Goal: Information Seeking & Learning: Check status

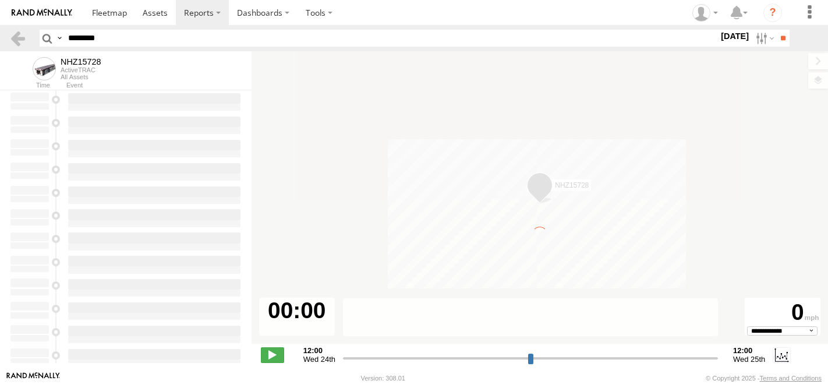
click at [140, 40] on input "********" at bounding box center [390, 38] width 655 height 17
type input "********"
type input "**********"
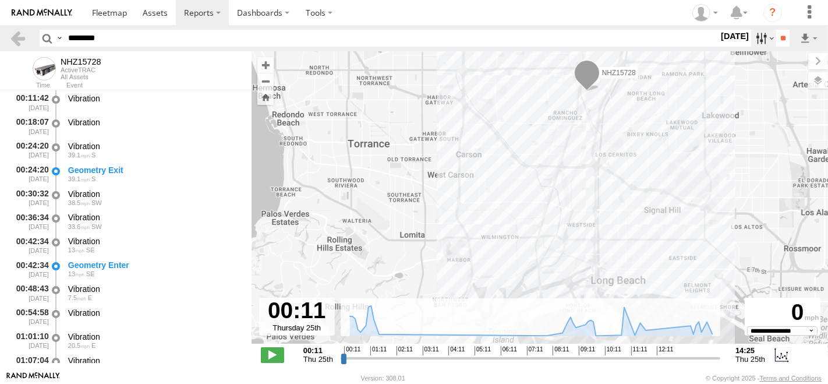
type input "********"
click at [752, 41] on label at bounding box center [763, 38] width 25 height 17
click at [0, 0] on label at bounding box center [0, 0] width 0 height 0
click at [784, 34] on input "**" at bounding box center [782, 38] width 13 height 17
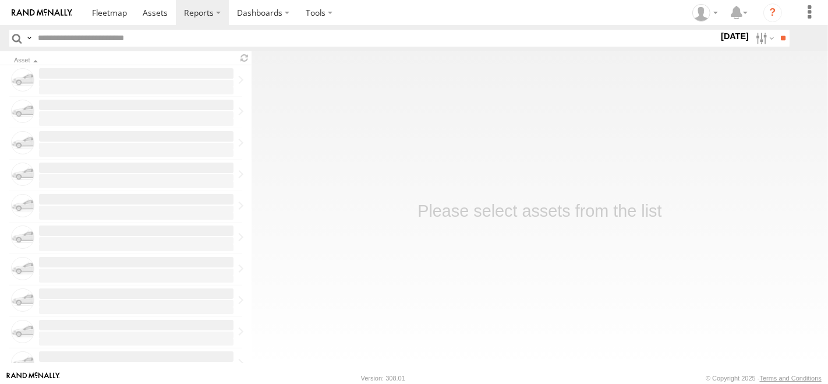
type input "********"
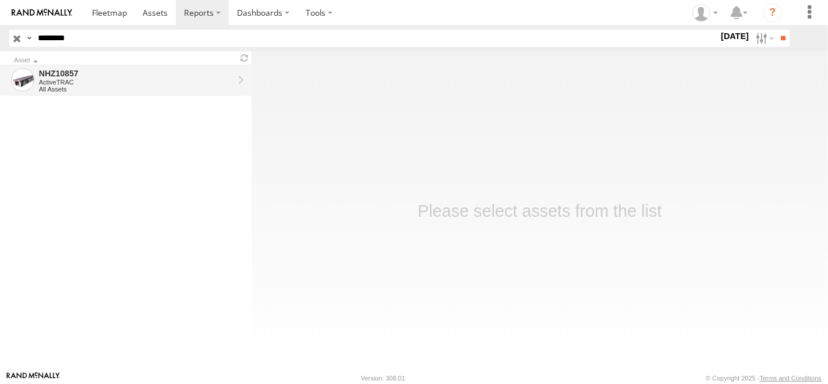
click at [144, 86] on div "All Assets" at bounding box center [136, 89] width 195 height 7
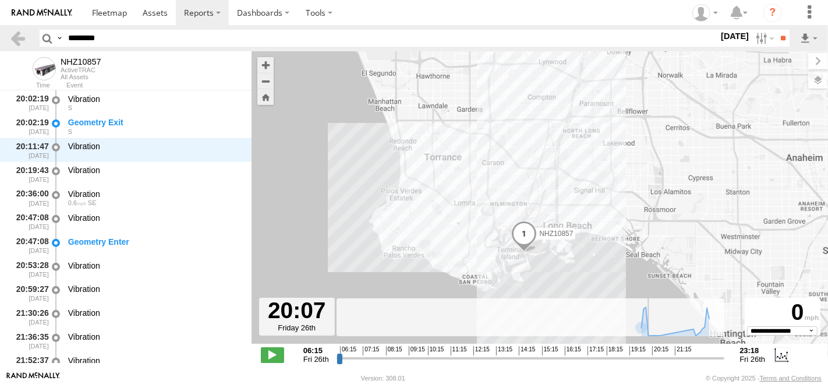
scroll to position [476, 0]
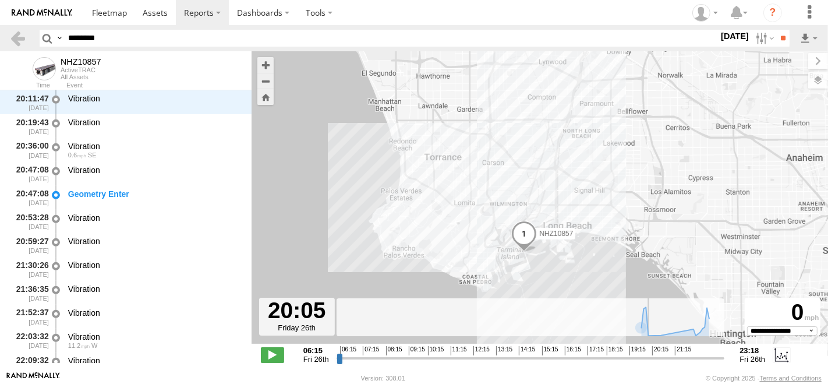
drag, startPoint x: 340, startPoint y: 357, endPoint x: 649, endPoint y: 372, distance: 309.0
click at [649, 363] on input "range" at bounding box center [531, 357] width 388 height 11
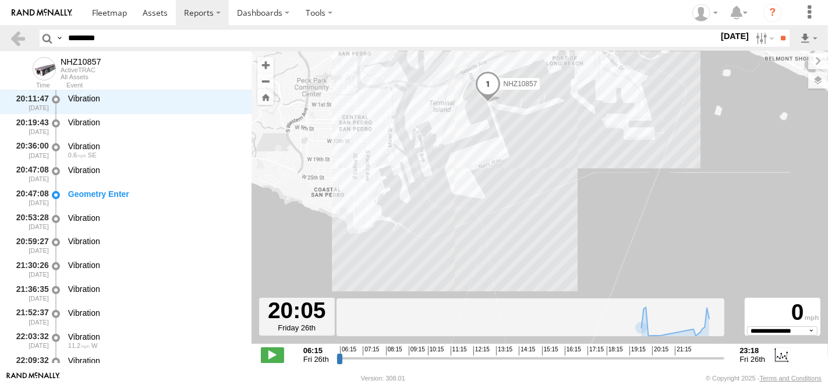
drag, startPoint x: 556, startPoint y: 260, endPoint x: 571, endPoint y: 199, distance: 63.0
click at [571, 199] on div "NHZ10857" at bounding box center [540, 203] width 577 height 305
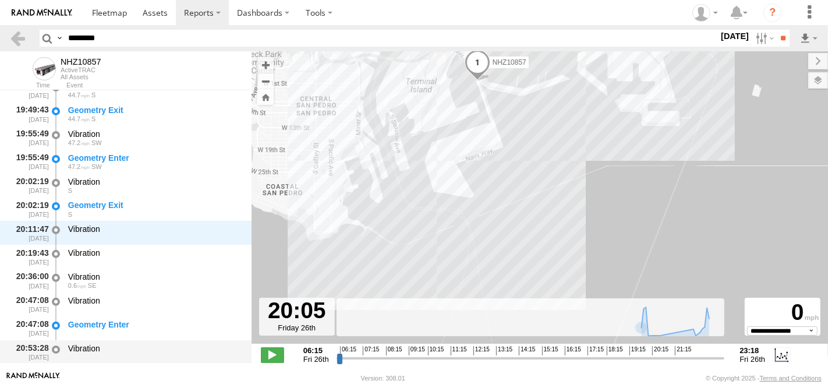
scroll to position [282, 0]
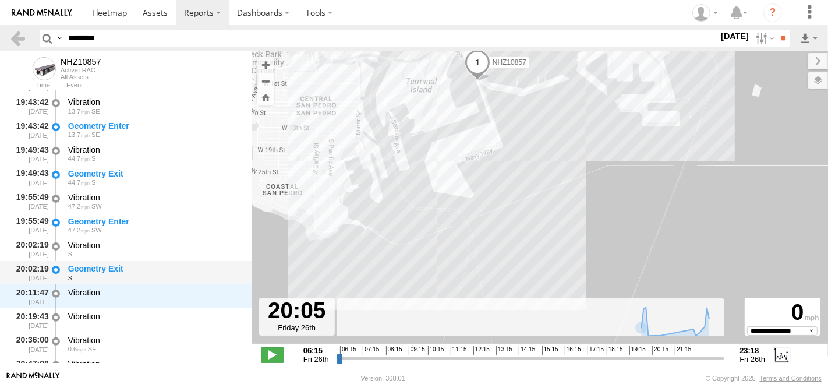
click at [115, 270] on div "Geometry Exit" at bounding box center [154, 268] width 172 height 10
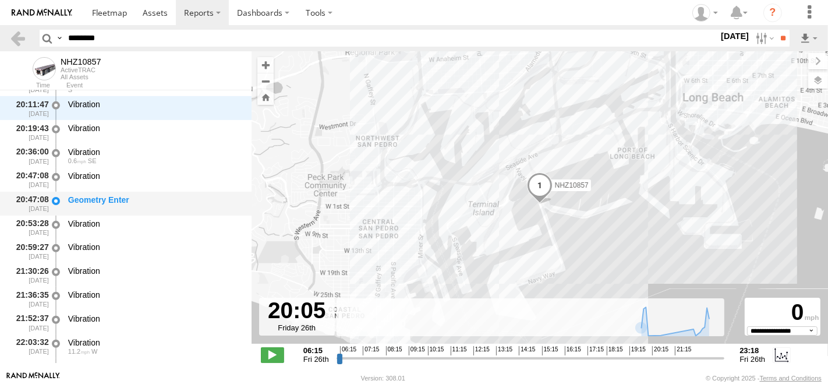
scroll to position [476, 0]
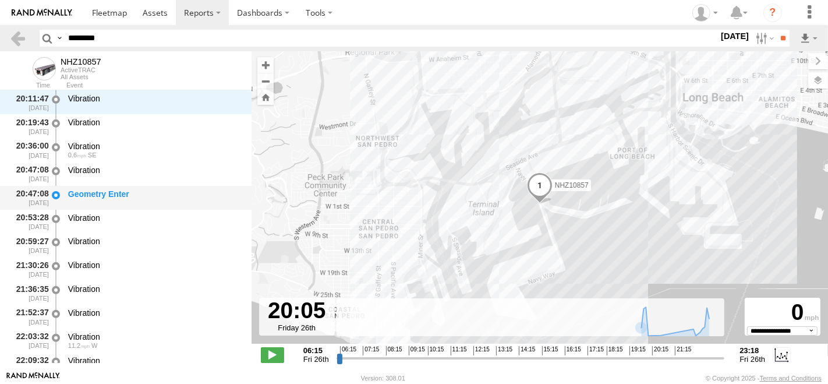
click at [131, 193] on div "Geometry Enter" at bounding box center [154, 194] width 172 height 10
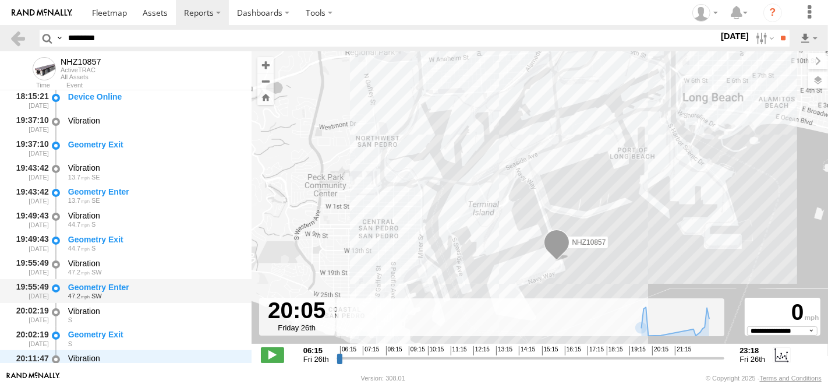
scroll to position [153, 0]
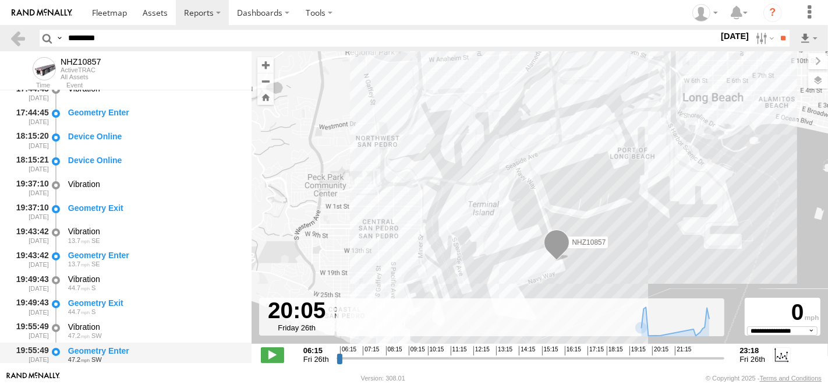
click at [125, 348] on div "Geometry Enter" at bounding box center [154, 350] width 172 height 10
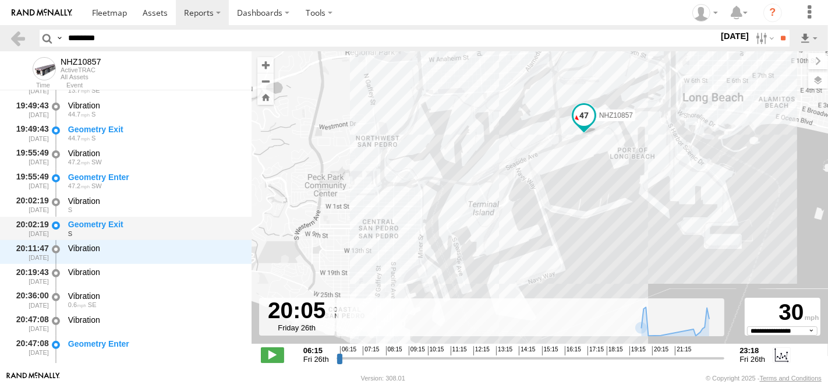
scroll to position [346, 0]
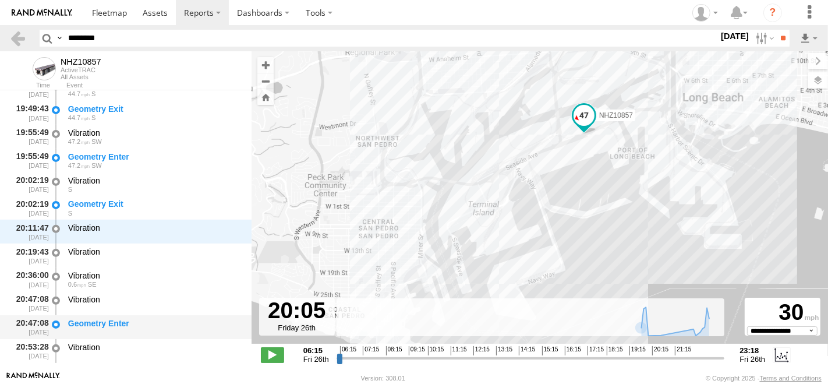
click at [131, 326] on div "Geometry Enter" at bounding box center [154, 323] width 172 height 10
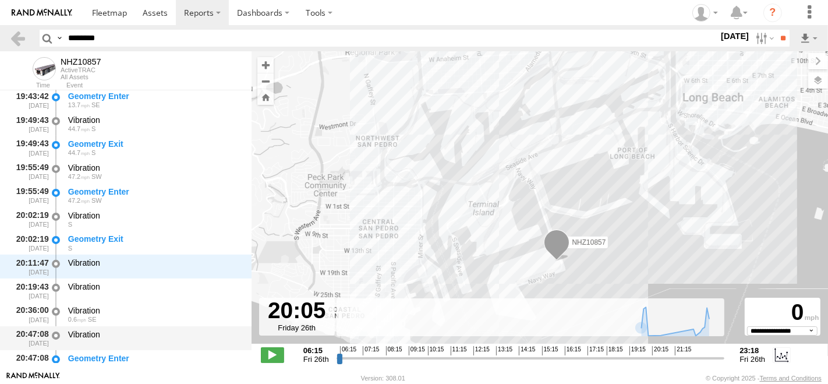
scroll to position [282, 0]
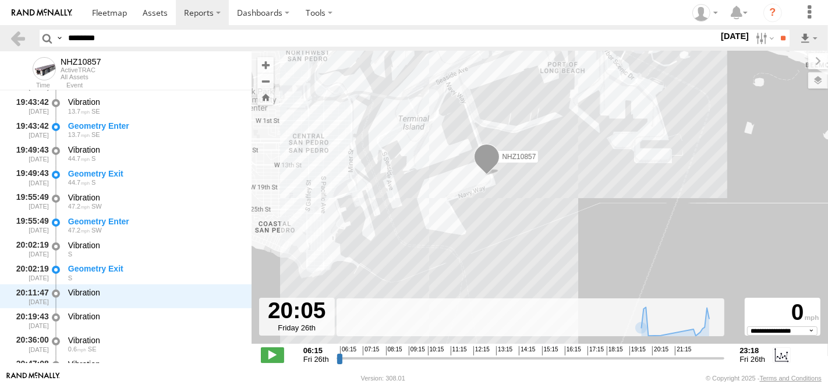
drag, startPoint x: 635, startPoint y: 224, endPoint x: 585, endPoint y: 163, distance: 78.6
click at [585, 163] on div "NHZ10857" at bounding box center [540, 203] width 577 height 305
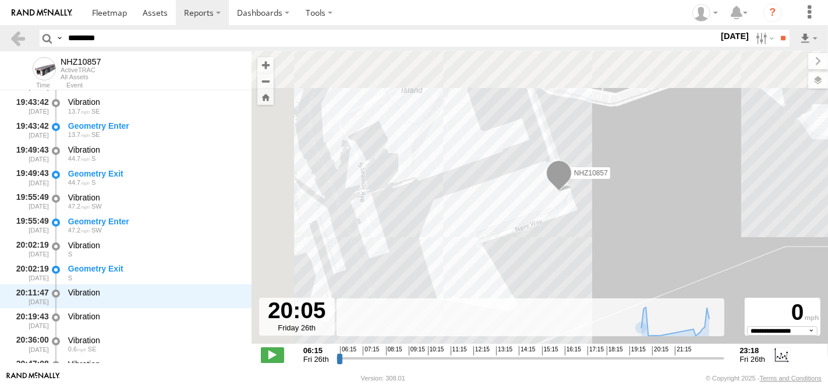
drag, startPoint x: 537, startPoint y: 172, endPoint x: 738, endPoint y: 220, distance: 206.6
click at [738, 220] on div "NHZ10857" at bounding box center [540, 203] width 577 height 305
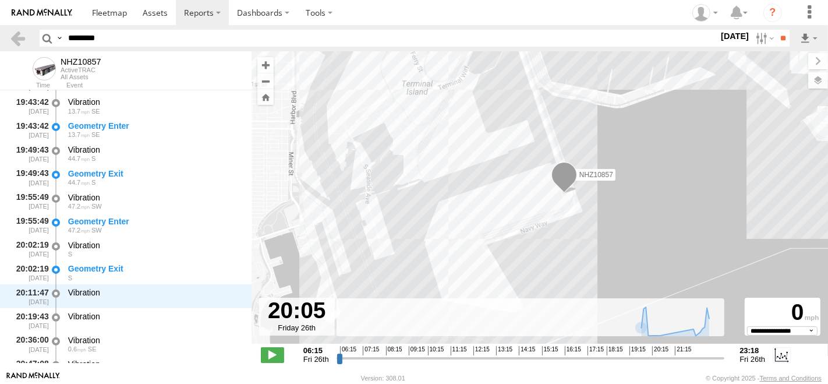
click at [521, 181] on div "NHZ10857" at bounding box center [540, 203] width 577 height 305
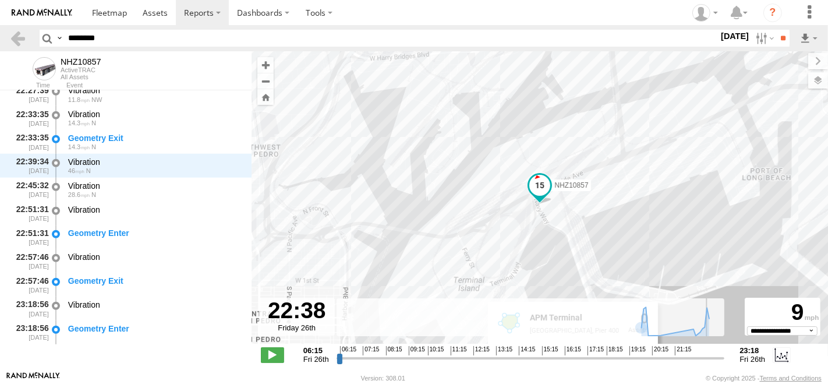
drag, startPoint x: 649, startPoint y: 356, endPoint x: 706, endPoint y: 362, distance: 57.3
type input "**********"
click at [706, 362] on input "range" at bounding box center [531, 357] width 388 height 11
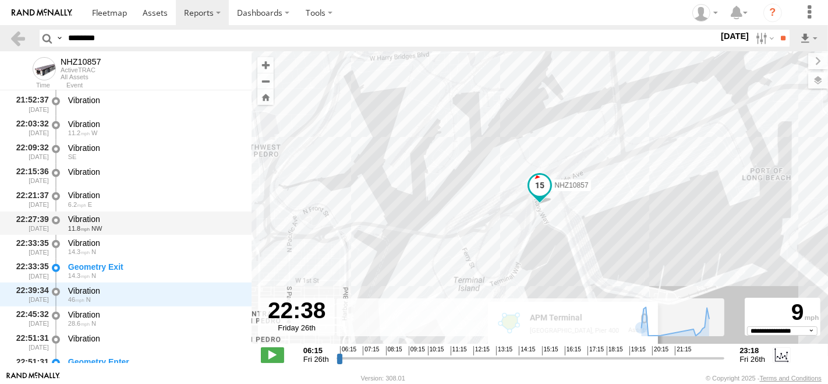
scroll to position [753, 0]
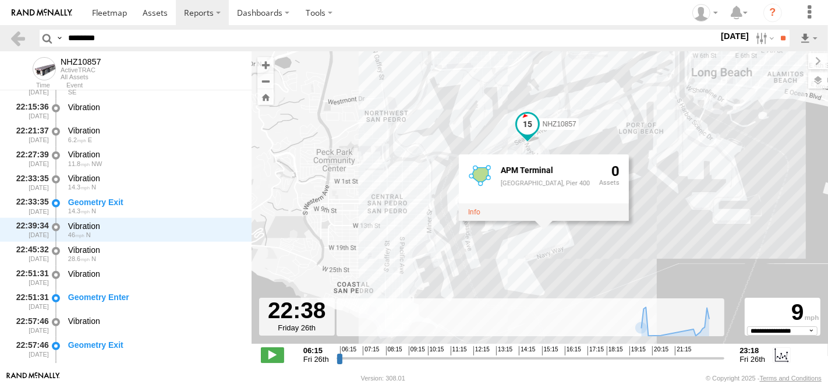
drag, startPoint x: 677, startPoint y: 253, endPoint x: 687, endPoint y: 228, distance: 27.7
click at [687, 228] on div "NHZ10857 APM Terminal APM Terminal, Pier 400 0" at bounding box center [540, 203] width 577 height 305
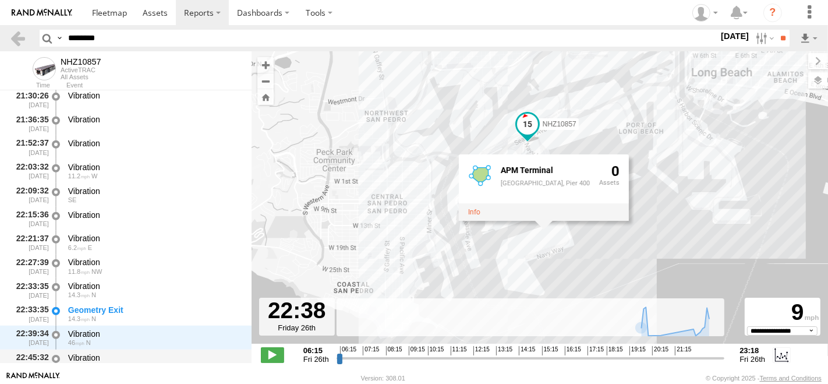
scroll to position [624, 0]
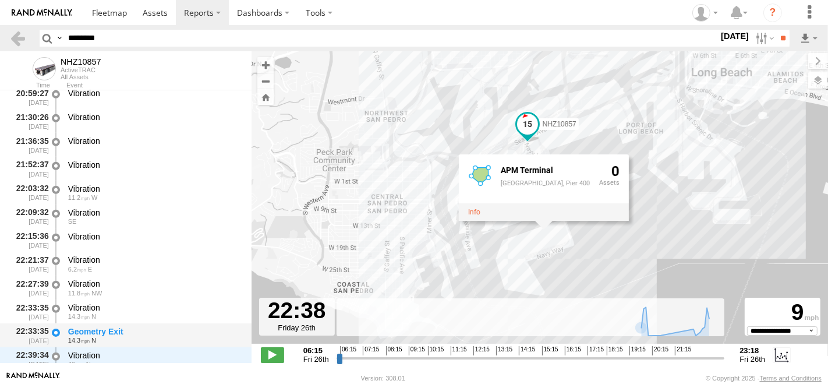
click at [119, 329] on div "Geometry Exit" at bounding box center [154, 331] width 172 height 10
click at [104, 329] on div "Geometry Exit" at bounding box center [154, 331] width 172 height 10
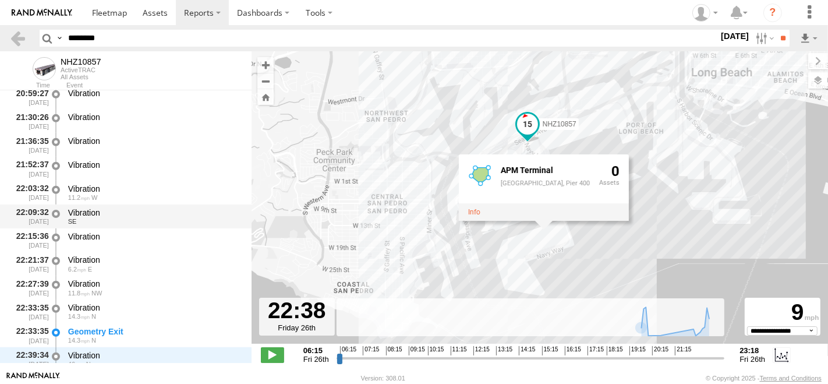
click at [108, 211] on div "Vibration" at bounding box center [154, 212] width 172 height 10
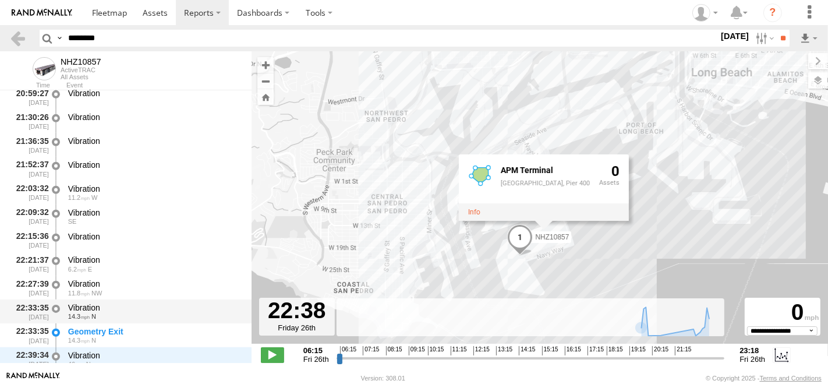
click at [111, 307] on div "Vibration" at bounding box center [154, 307] width 172 height 10
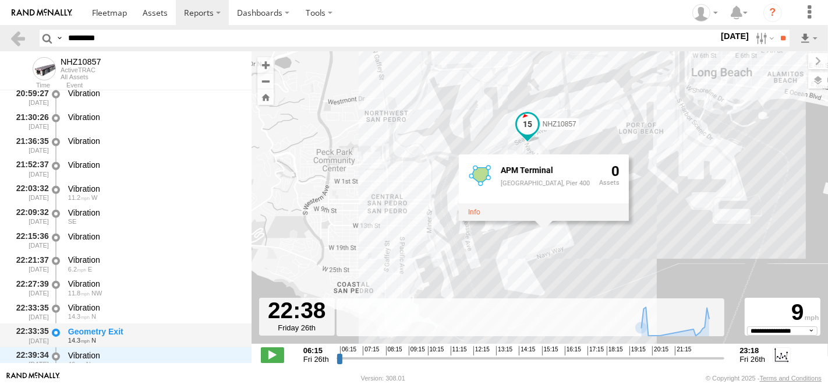
click at [116, 327] on div "Geometry Exit" at bounding box center [154, 331] width 172 height 10
click at [91, 232] on div "Vibration" at bounding box center [154, 236] width 172 height 10
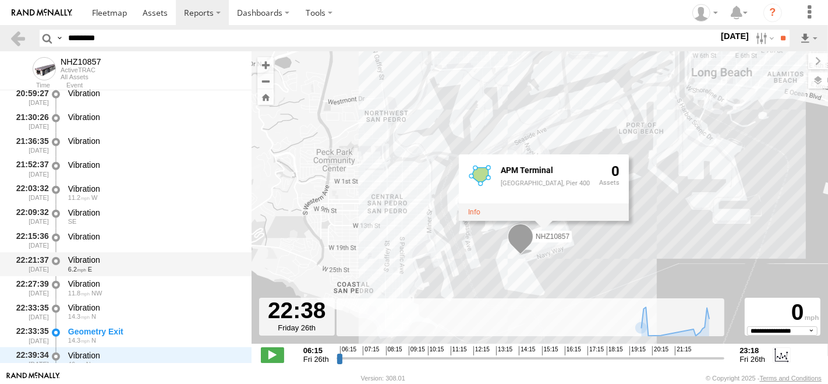
click at [98, 256] on div "Vibration" at bounding box center [154, 259] width 172 height 10
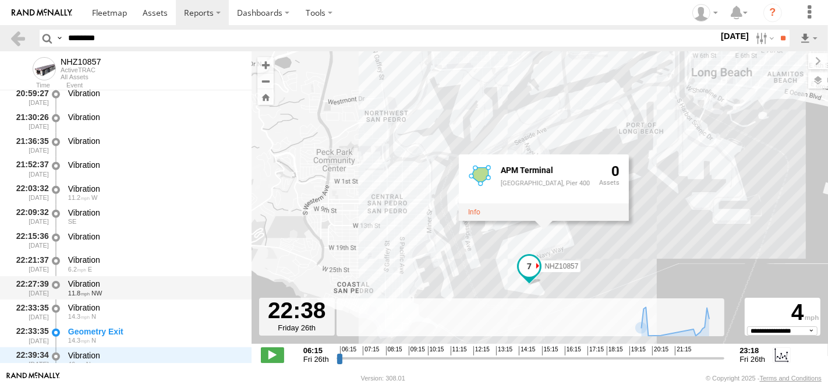
click at [108, 299] on div "Vibration 11.8 NW" at bounding box center [154, 288] width 176 height 22
click at [101, 278] on div "Vibration 11.8 NW" at bounding box center [154, 288] width 176 height 22
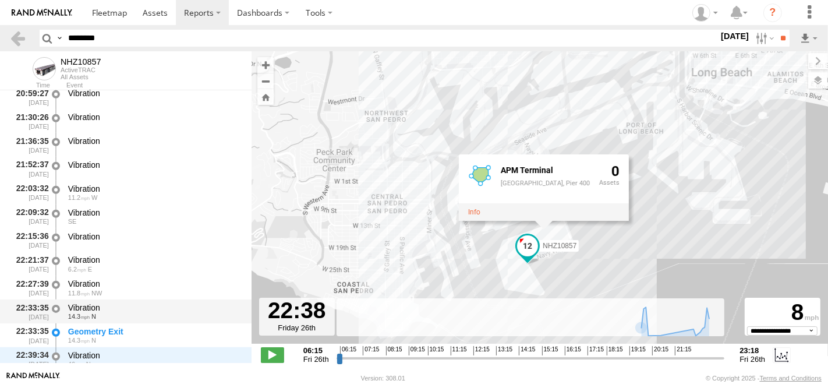
click at [105, 310] on div "Vibration" at bounding box center [154, 307] width 172 height 10
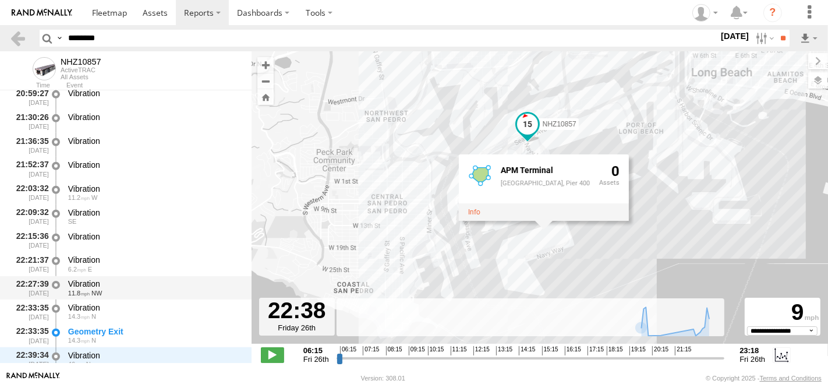
click at [100, 293] on span "NW" at bounding box center [96, 292] width 10 height 7
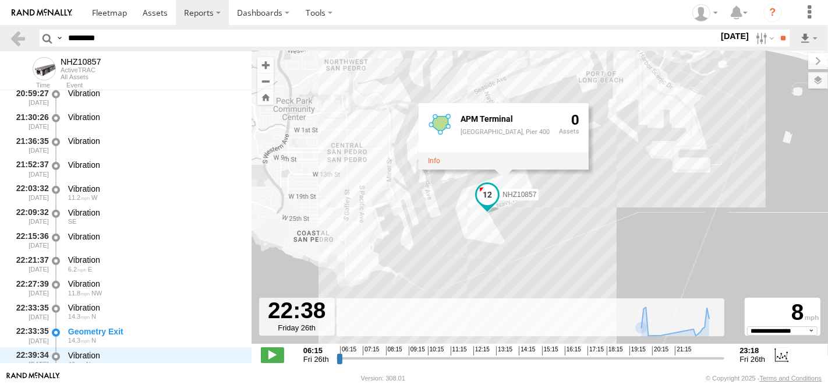
drag, startPoint x: 612, startPoint y: 290, endPoint x: 538, endPoint y: 212, distance: 107.5
click at [538, 212] on div "NHZ10857 APM Terminal APM Terminal, Pier 400 0" at bounding box center [540, 203] width 577 height 305
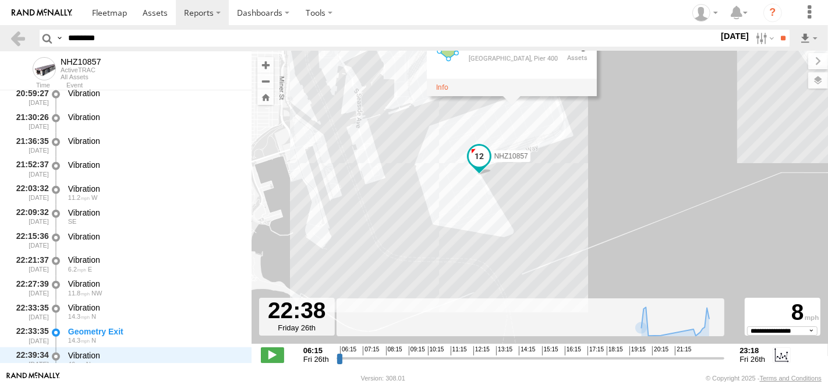
drag, startPoint x: 476, startPoint y: 192, endPoint x: 551, endPoint y: 204, distance: 75.4
click at [551, 204] on div "NHZ10857 APM Terminal APM Terminal, Pier 400 0" at bounding box center [540, 203] width 577 height 305
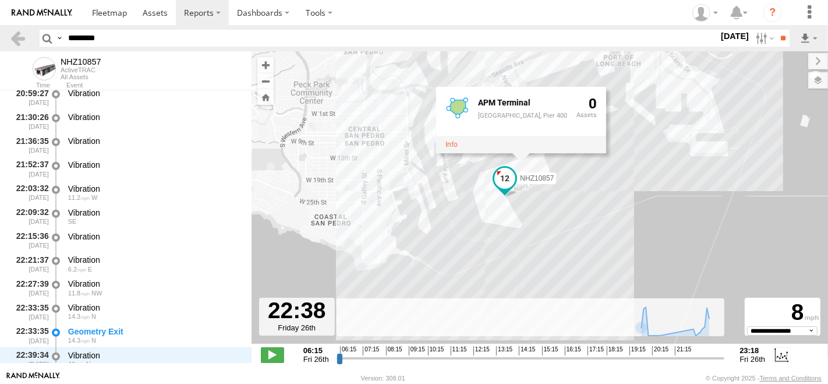
drag, startPoint x: 599, startPoint y: 187, endPoint x: 572, endPoint y: 208, distance: 33.9
click at [572, 208] on div "NHZ10857 APM Terminal APM Terminal, Pier 400 0" at bounding box center [540, 203] width 577 height 305
